Goal: Information Seeking & Learning: Learn about a topic

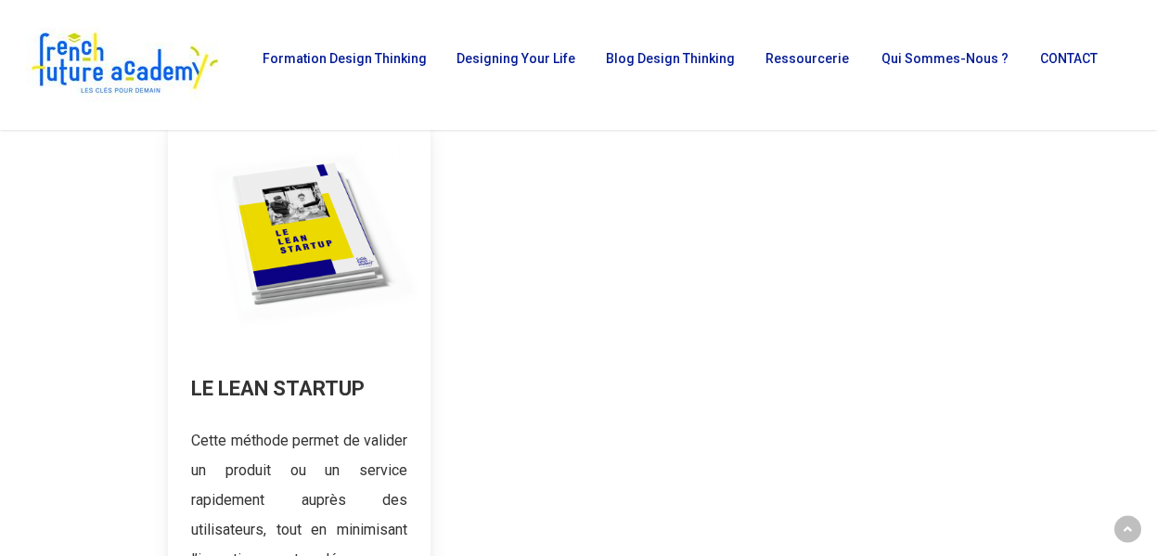
scroll to position [356, 0]
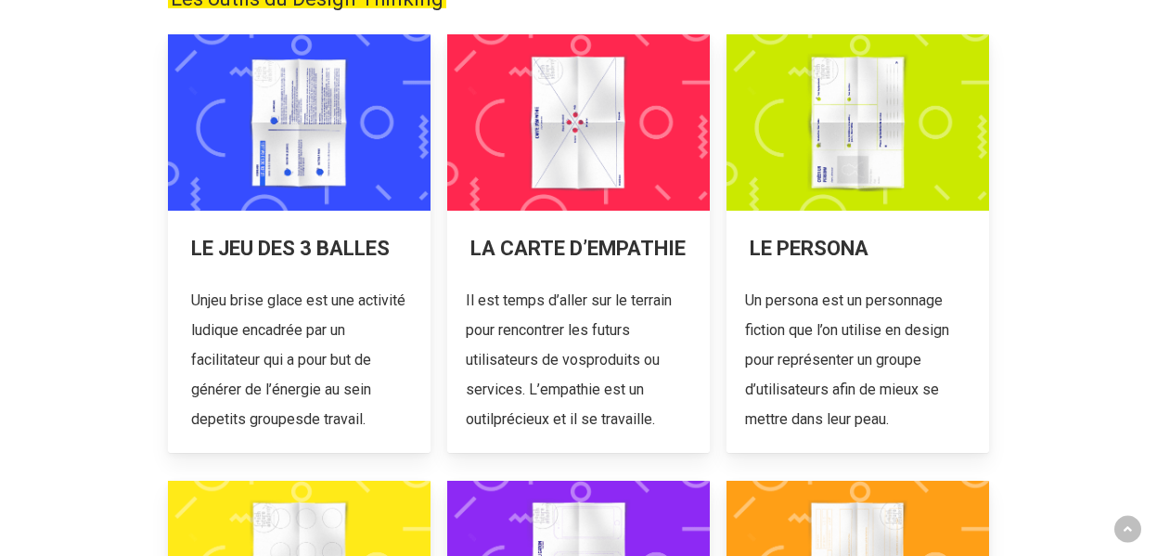
click at [630, 254] on link at bounding box center [578, 243] width 263 height 419
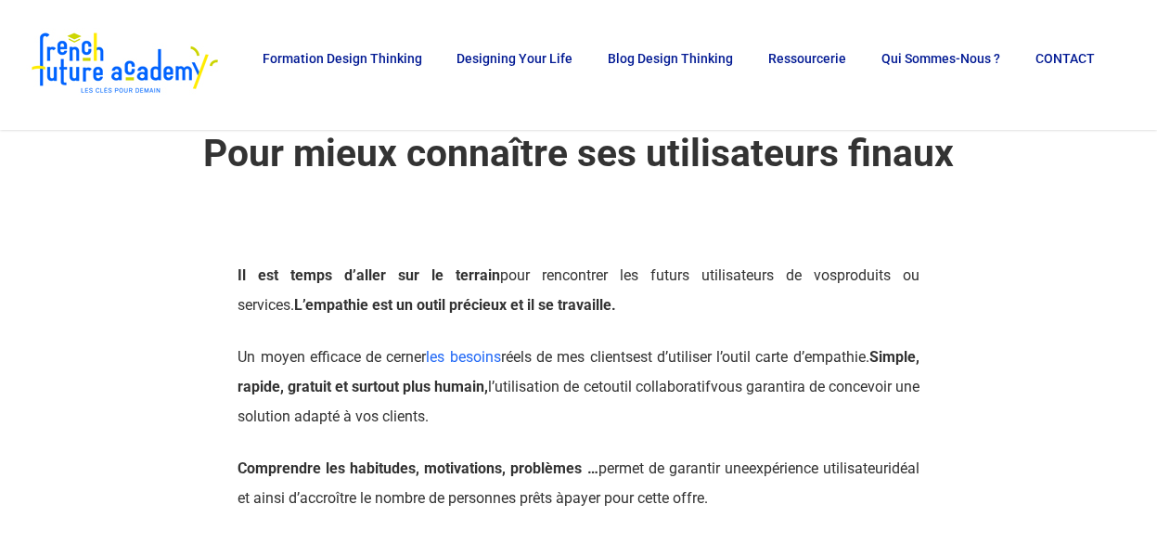
scroll to position [71, 0]
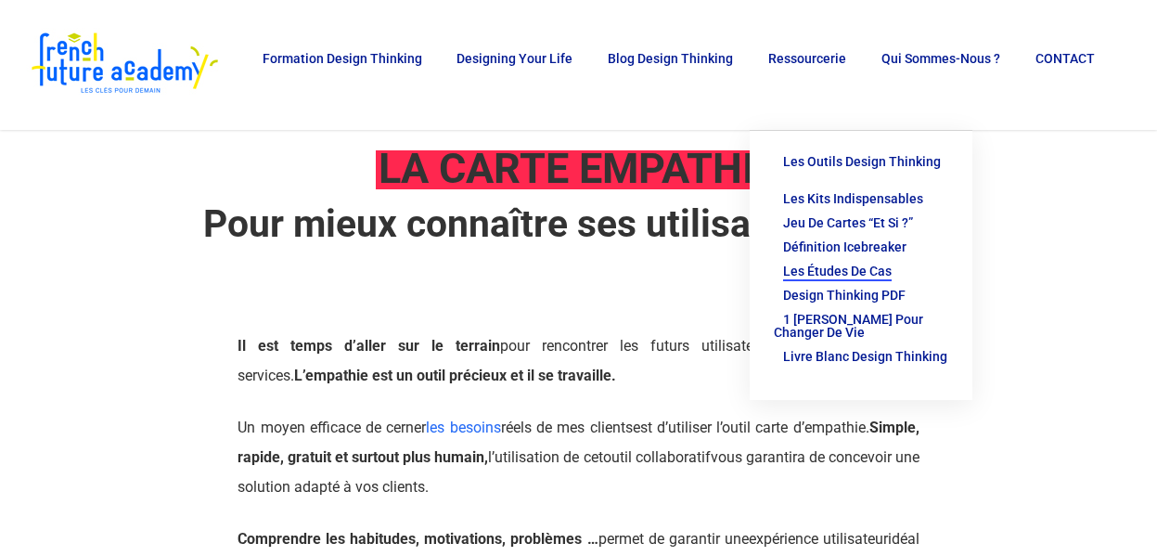
click at [854, 264] on span "Les études de cas" at bounding box center [837, 271] width 109 height 15
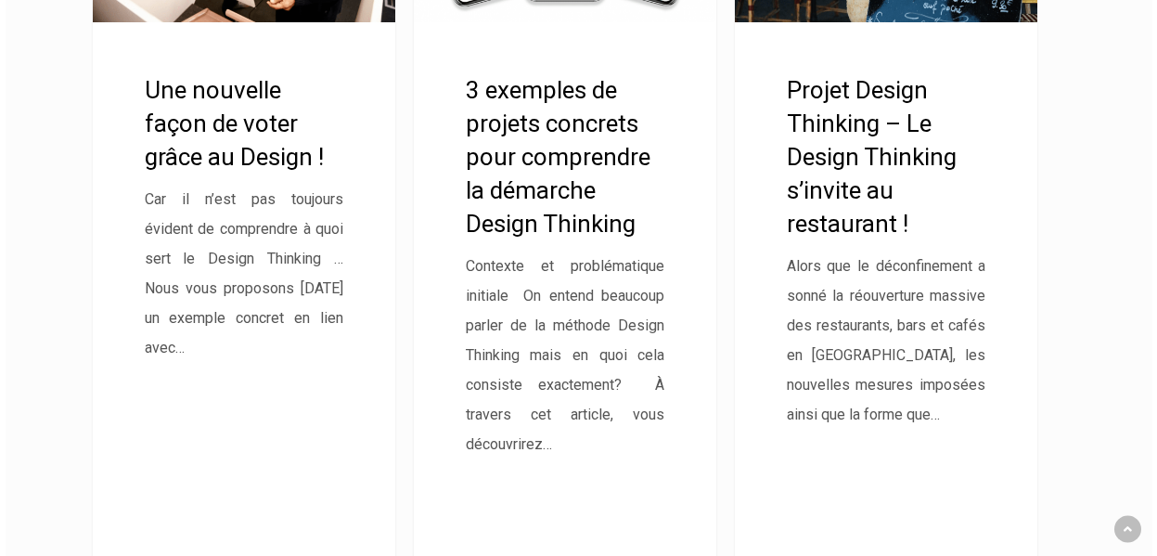
scroll to position [1606, 0]
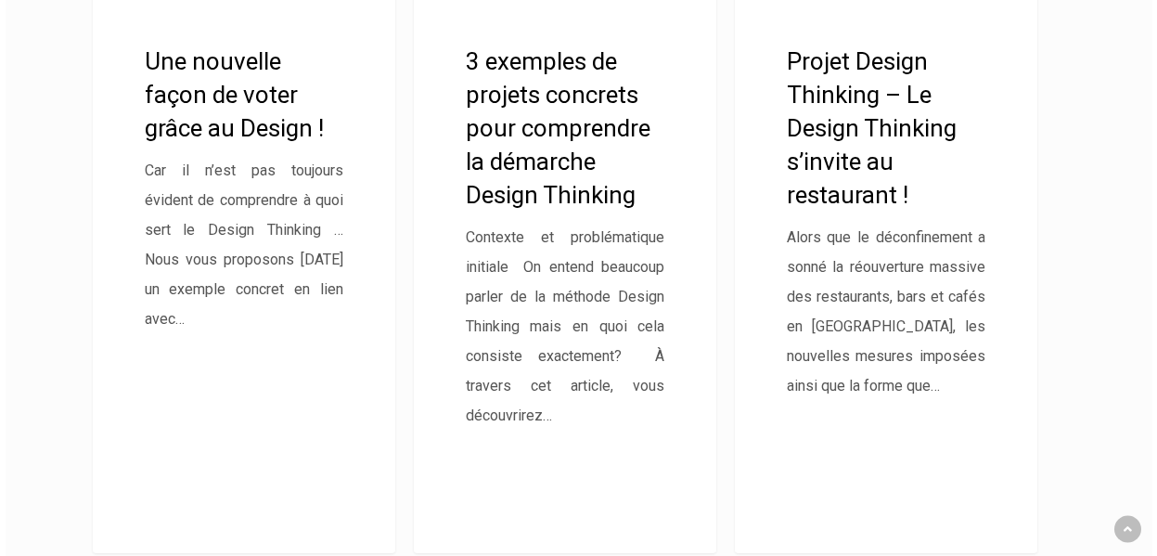
click at [872, 131] on link "Projet Design Thinking – Le Design Thinking s’invite au restaurant !" at bounding box center [886, 171] width 302 height 762
click at [535, 185] on link "3 exemples de projets concrets pour comprendre la démarche Design Thinking" at bounding box center [565, 171] width 302 height 762
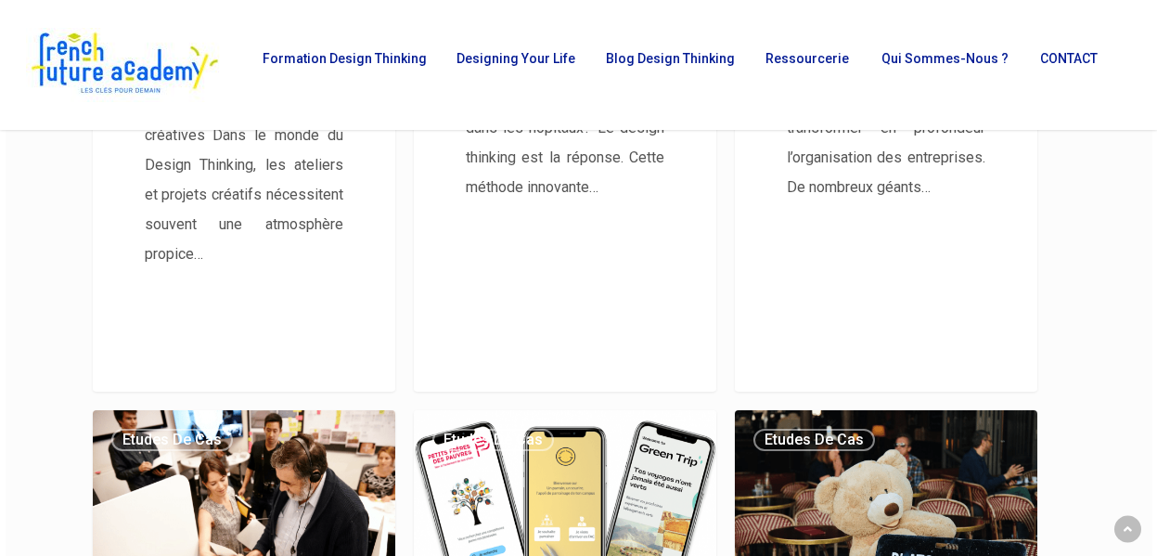
scroll to position [916, 0]
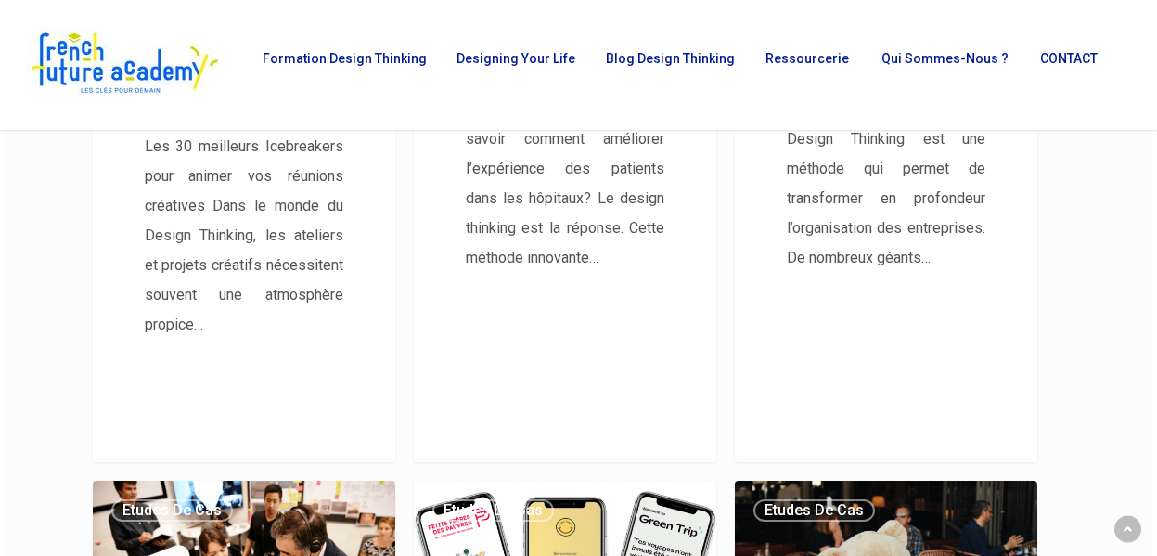
click at [940, 166] on link "3 entreprises sauvées par le Design Thinking !" at bounding box center [886, 80] width 302 height 762
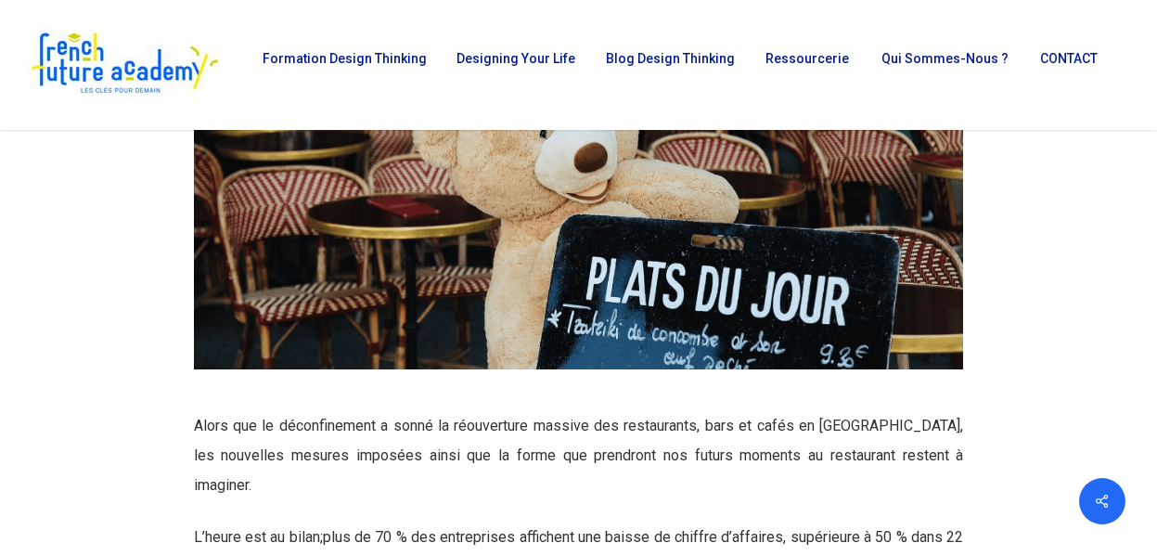
scroll to position [170, 0]
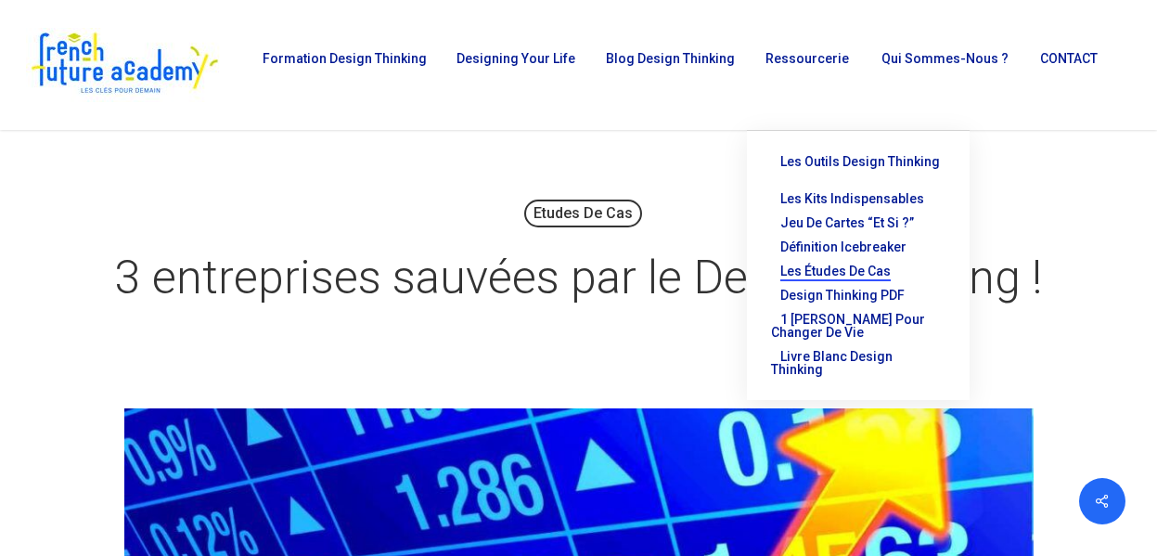
click at [845, 264] on span "Les études de cas" at bounding box center [835, 271] width 110 height 15
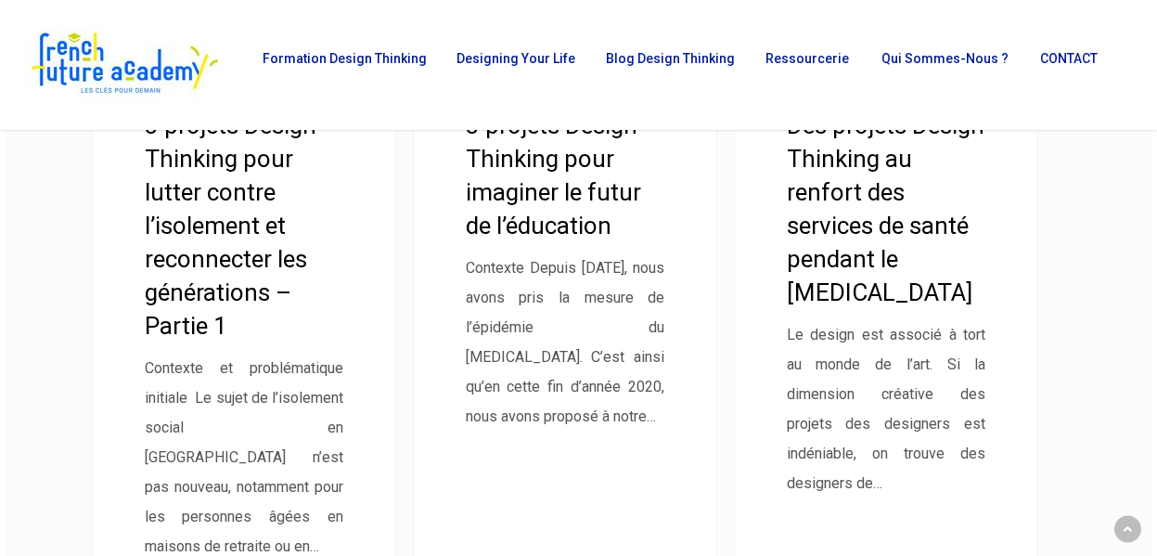
scroll to position [2184, 0]
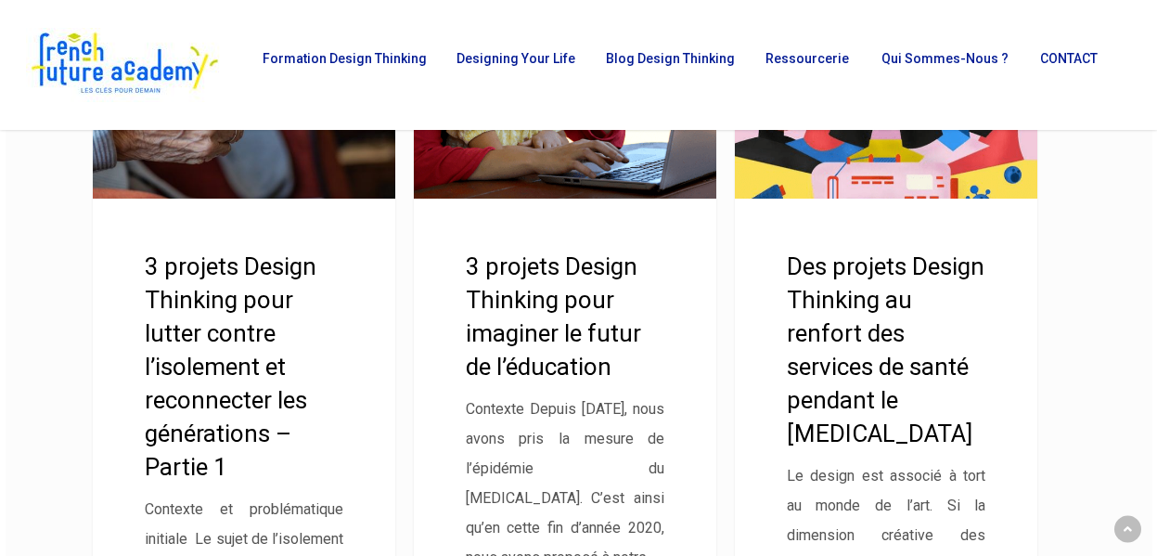
click at [191, 290] on link "3 projets Design Thinking pour lutter contre l’isolement et reconnecter les gén…" at bounding box center [244, 376] width 302 height 762
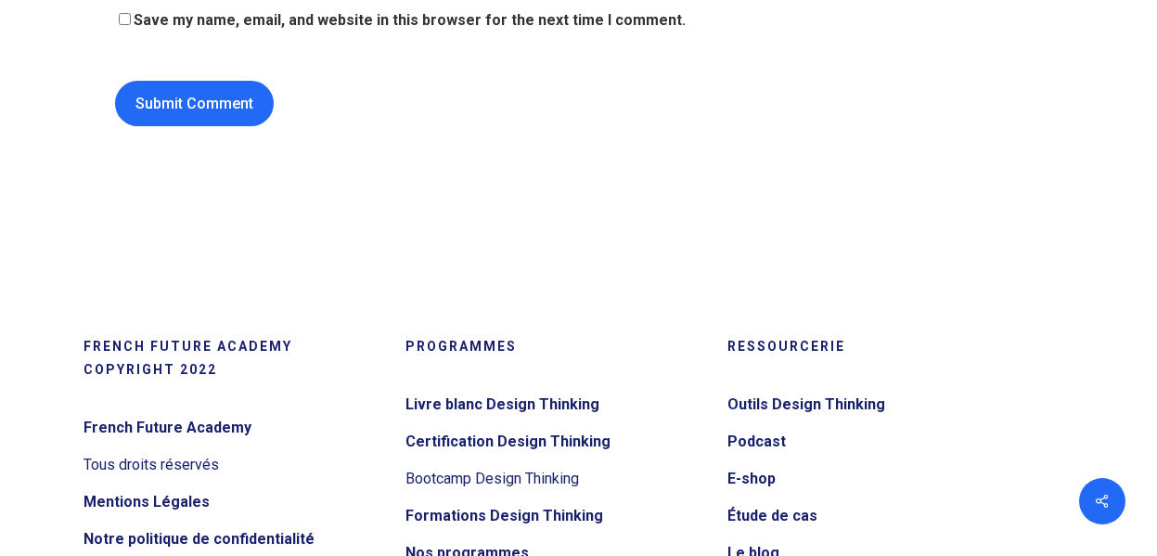
scroll to position [8043, 0]
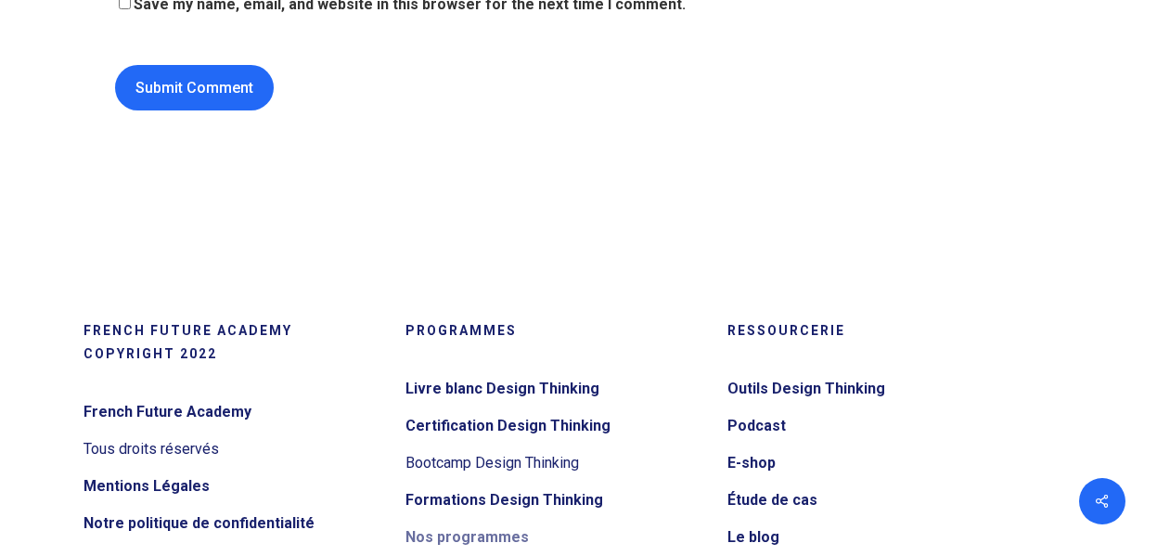
click at [483, 522] on link "Nos programmes" at bounding box center [557, 537] width 302 height 30
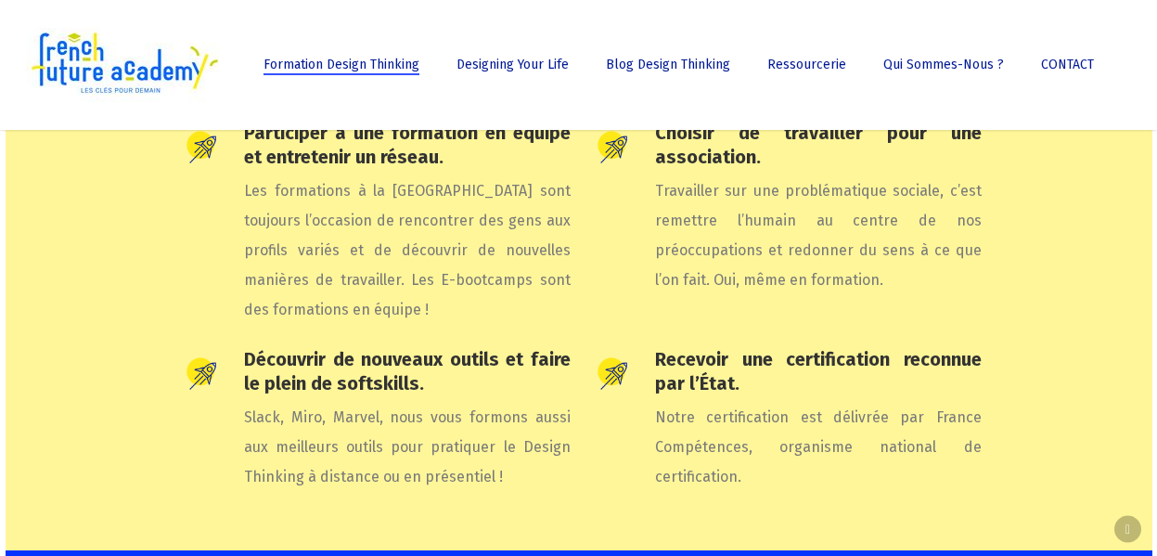
scroll to position [6240, 0]
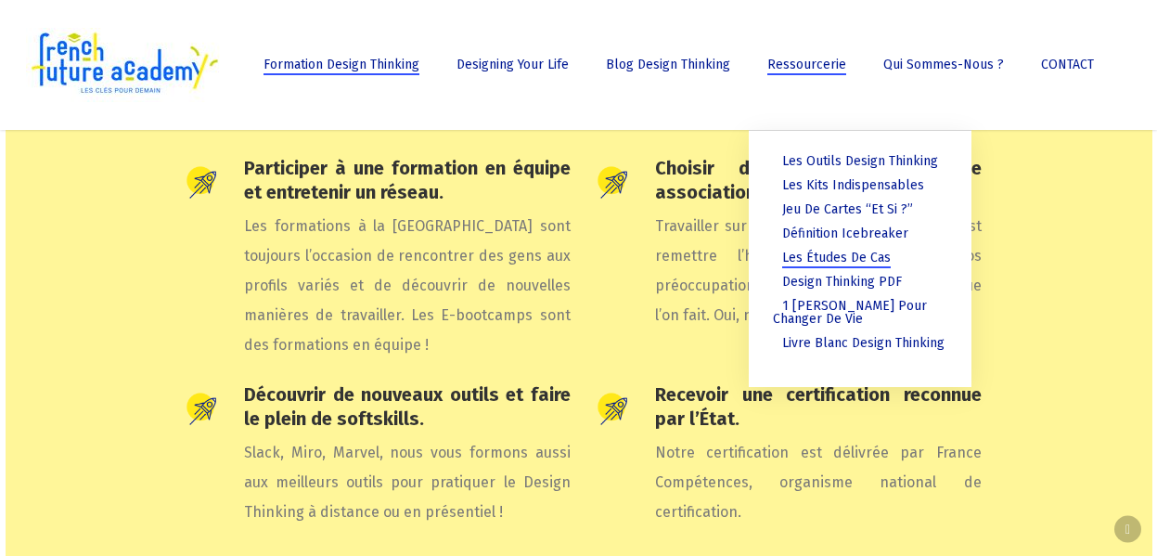
click at [852, 255] on span "Les études de cas" at bounding box center [836, 258] width 109 height 16
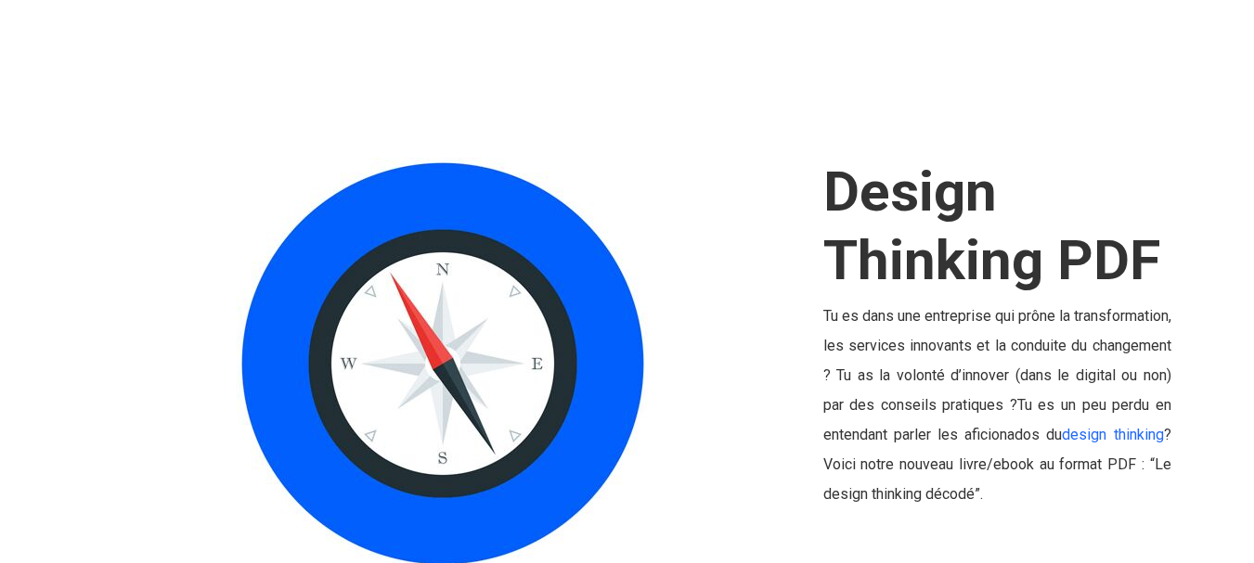
scroll to position [2090, 0]
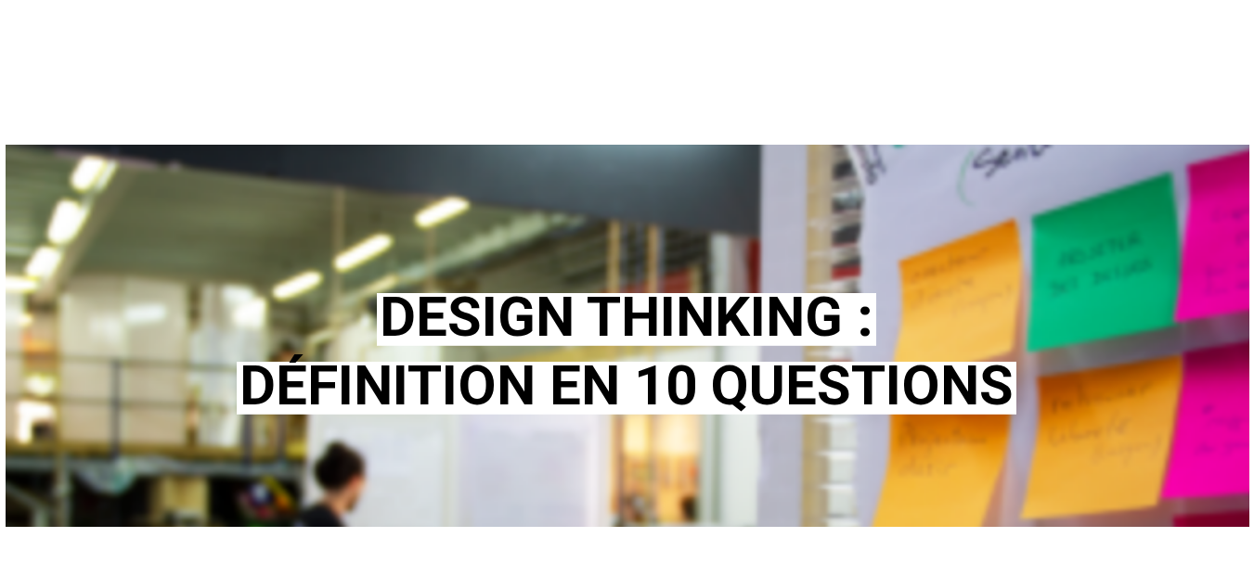
scroll to position [507, 0]
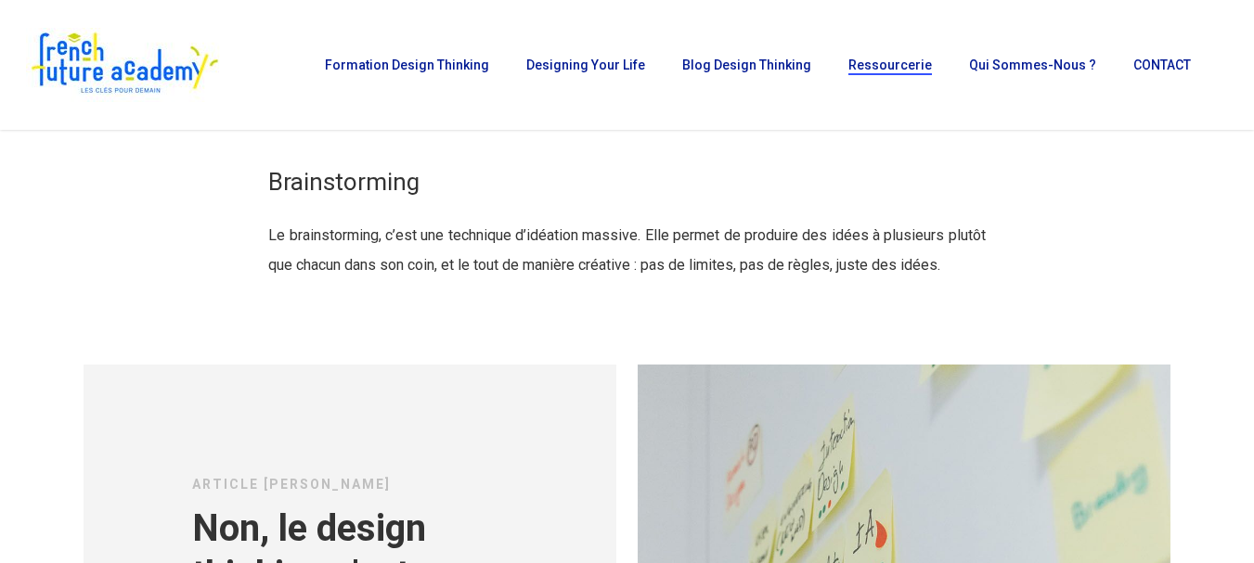
scroll to position [2090, 0]
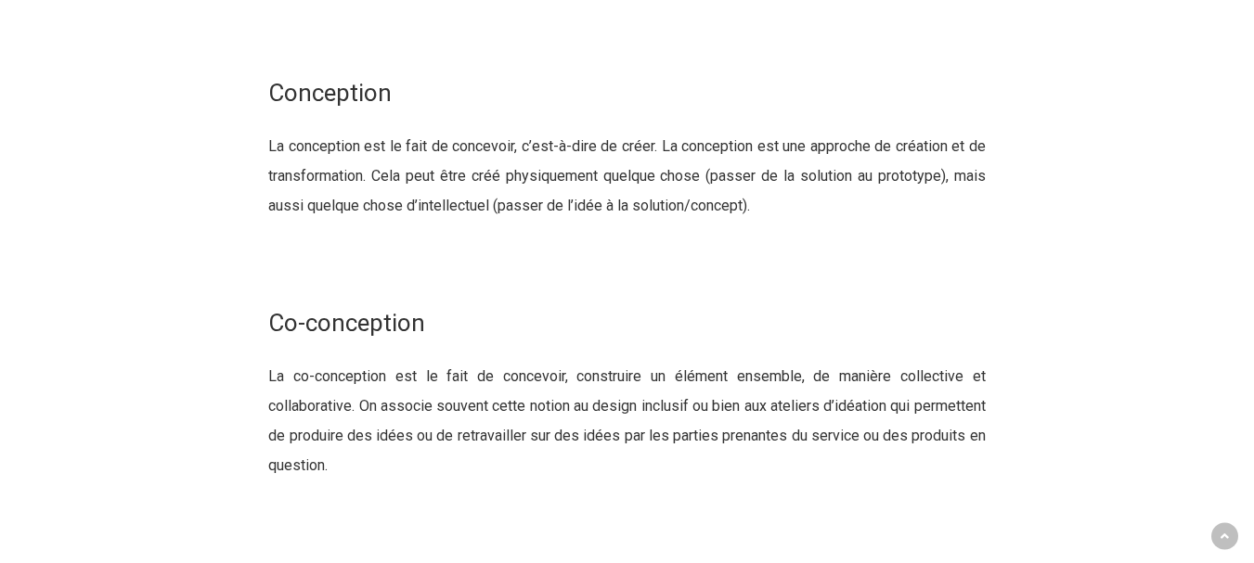
scroll to position [4435, 0]
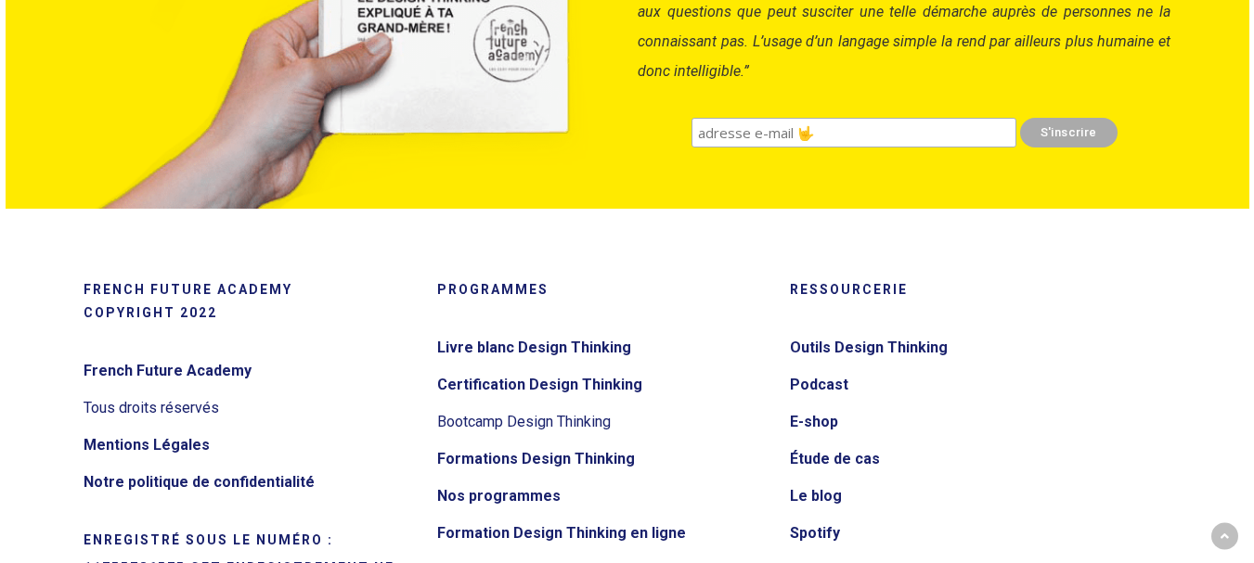
scroll to position [10709, 0]
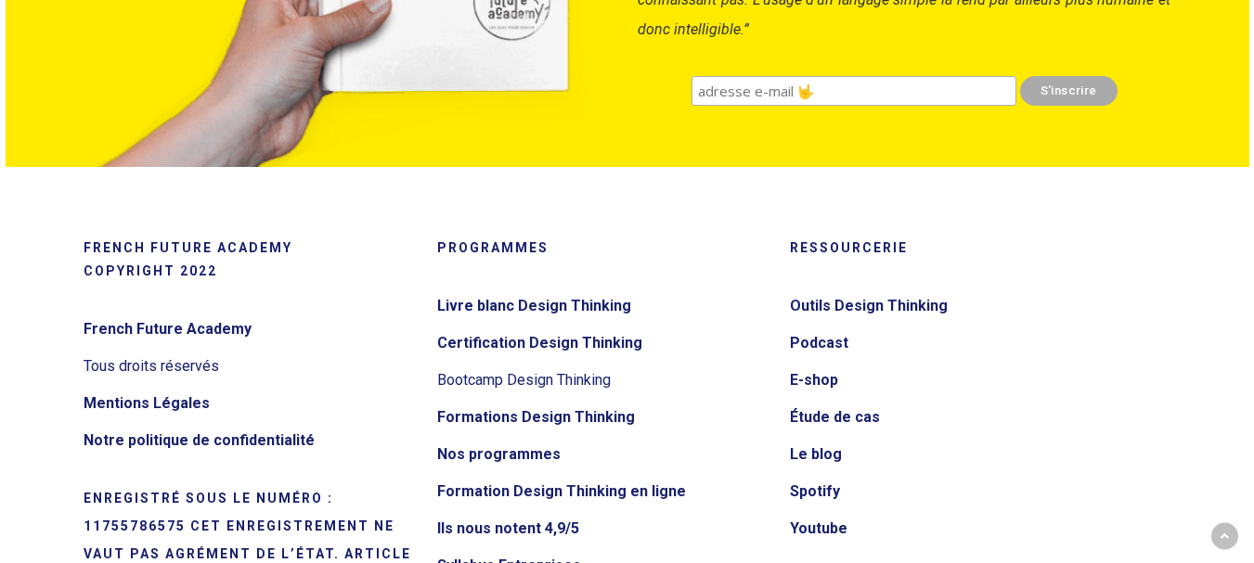
click at [508, 399] on li "Bootcamp Design Thinking" at bounding box center [602, 380] width 331 height 37
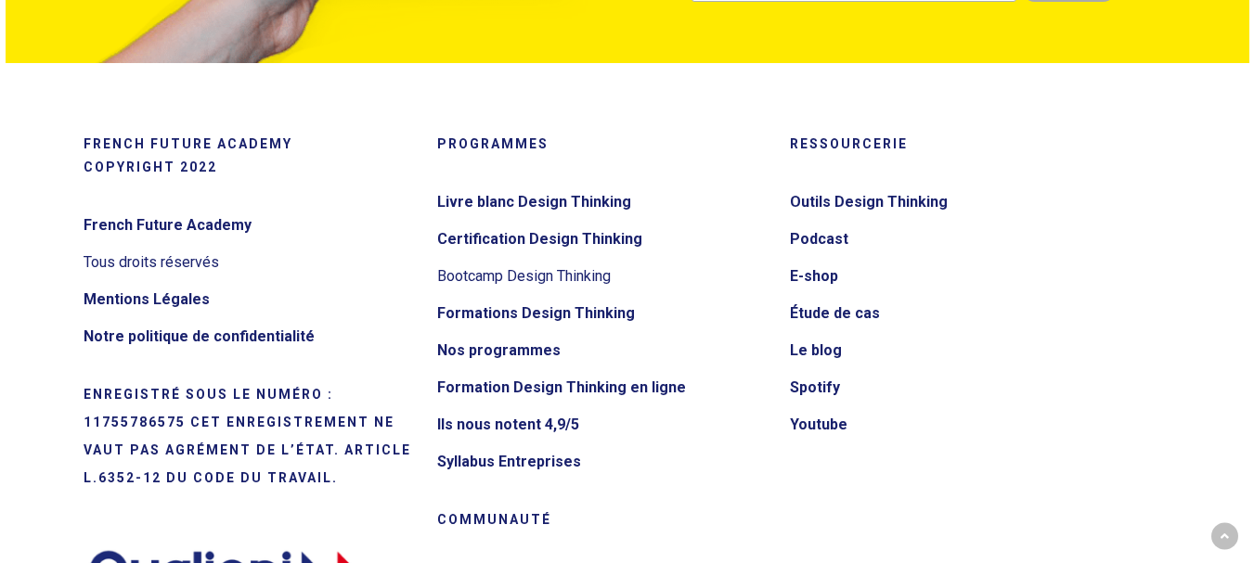
scroll to position [10834, 0]
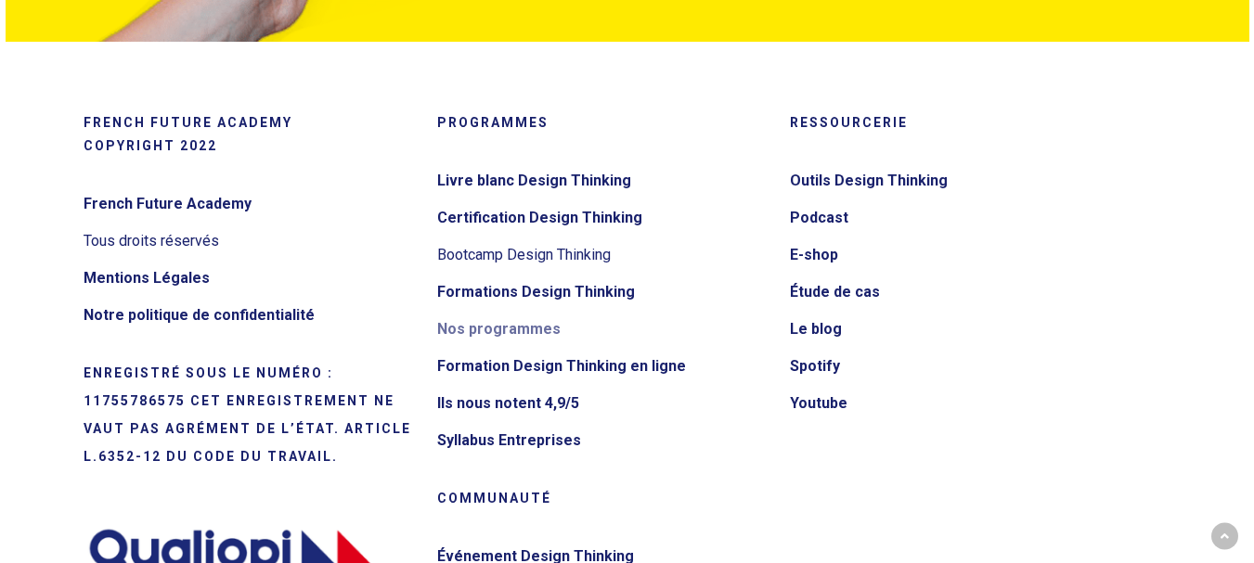
click at [526, 344] on link "Nos programmes" at bounding box center [602, 330] width 331 height 30
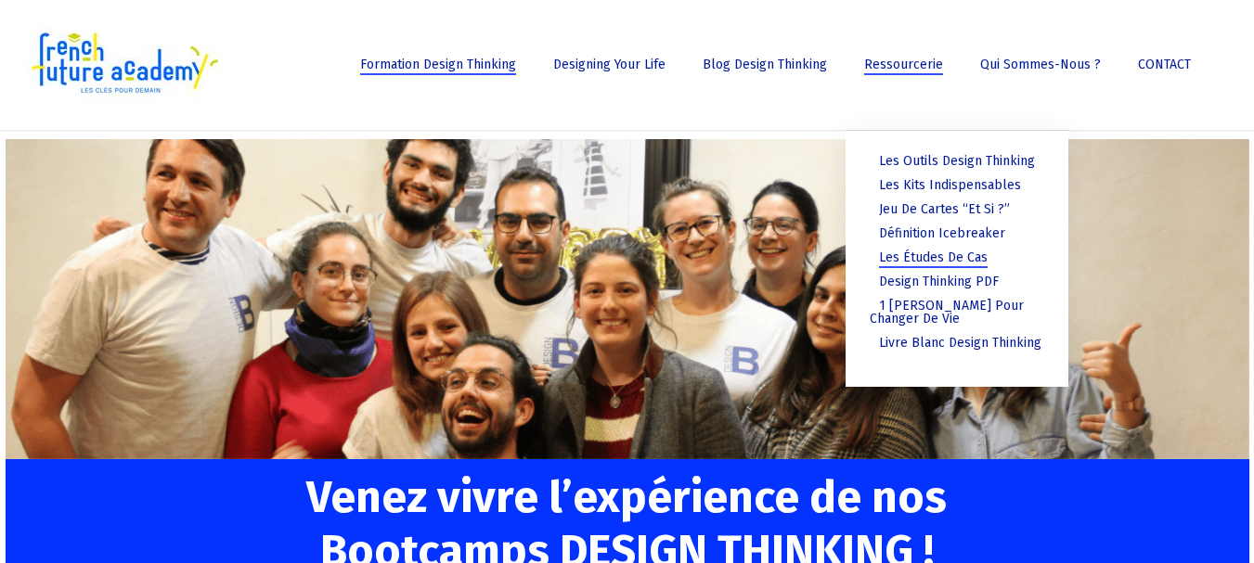
click at [959, 257] on span "Les études de cas" at bounding box center [933, 258] width 109 height 16
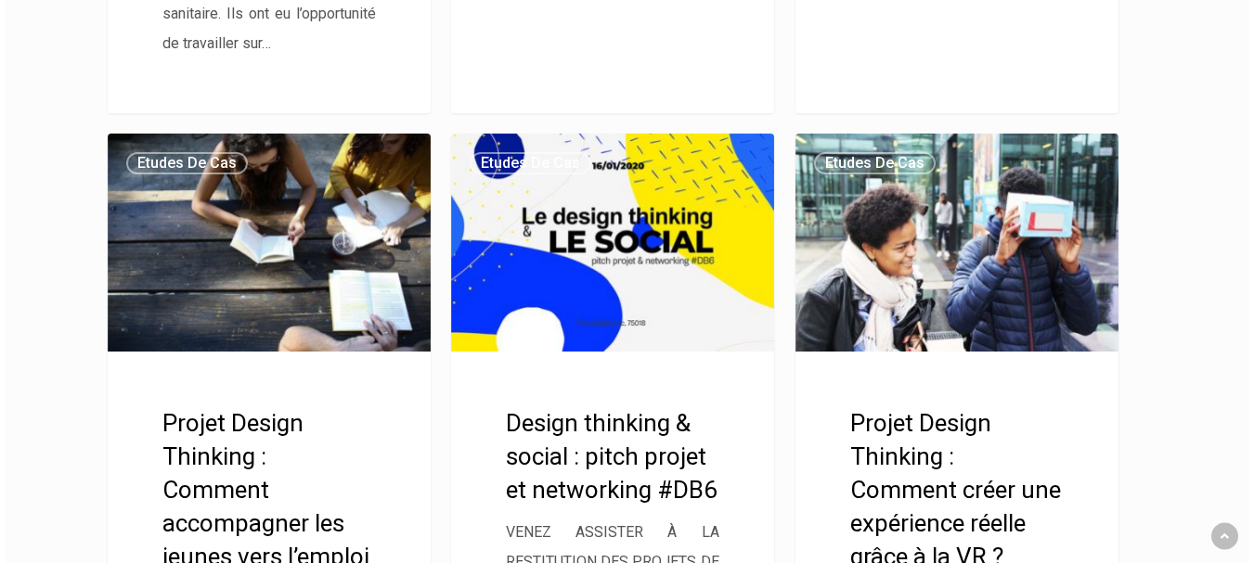
scroll to position [3710, 0]
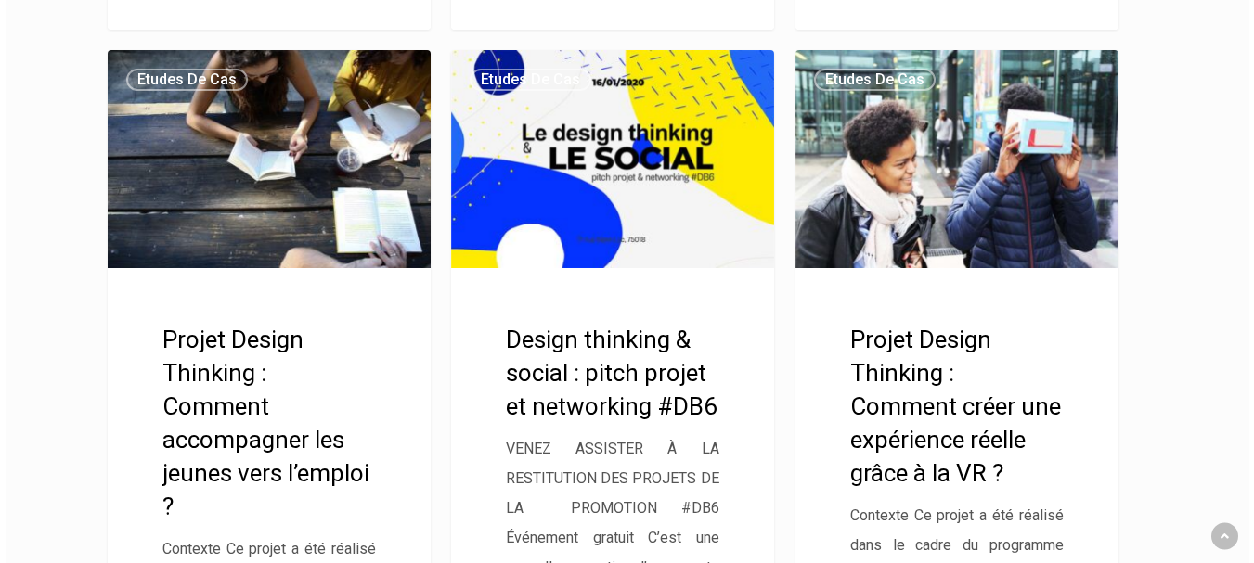
click at [220, 370] on link "Projet Design Thinking : Comment accompagner les jeunes vers l’emploi ?" at bounding box center [269, 425] width 323 height 751
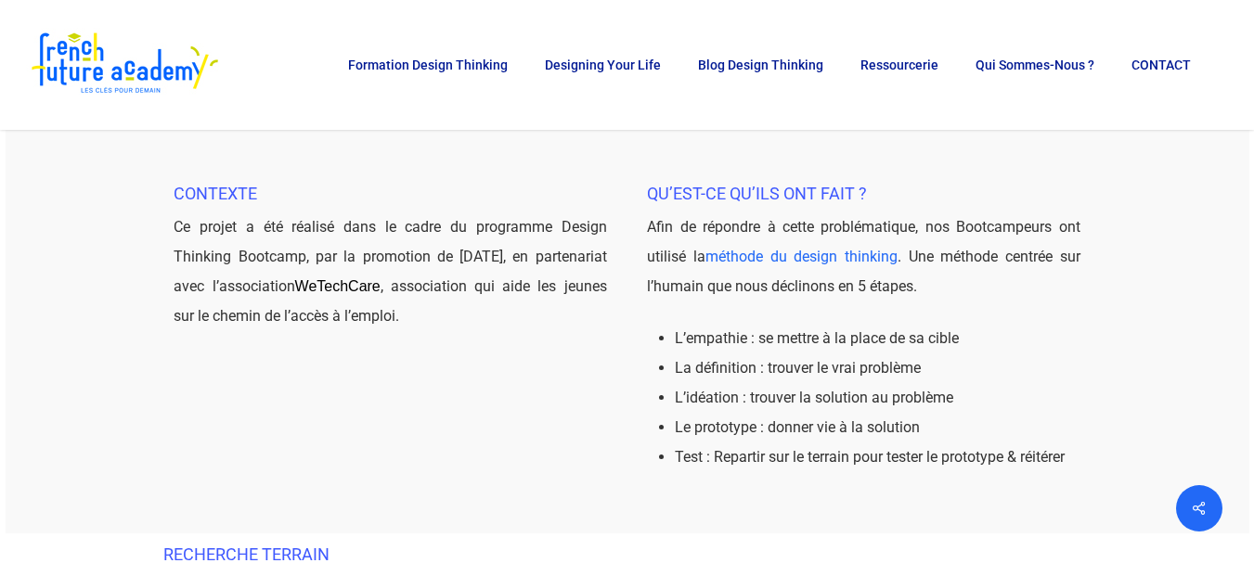
scroll to position [365, 0]
